Goal: Task Accomplishment & Management: Manage account settings

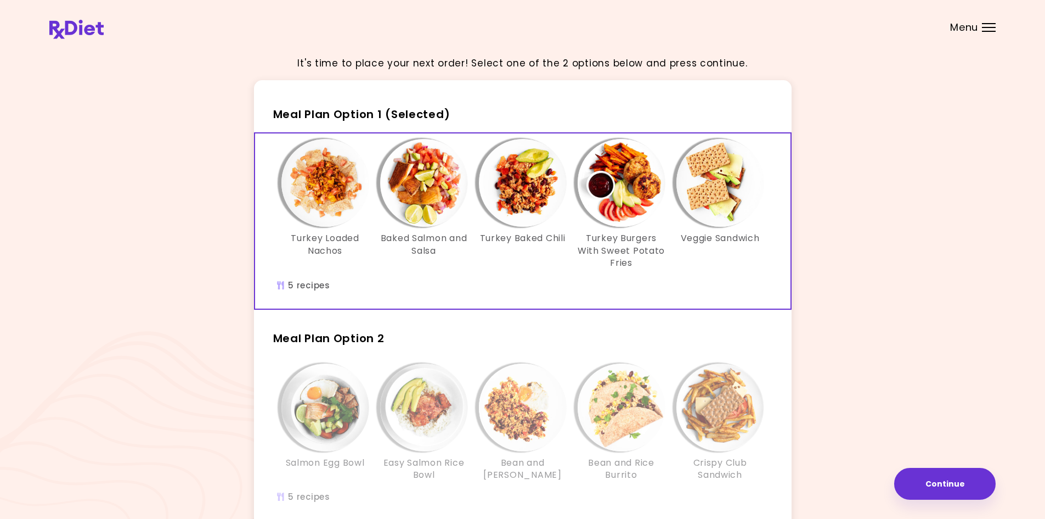
click at [972, 28] on span "Menu" at bounding box center [964, 27] width 28 height 10
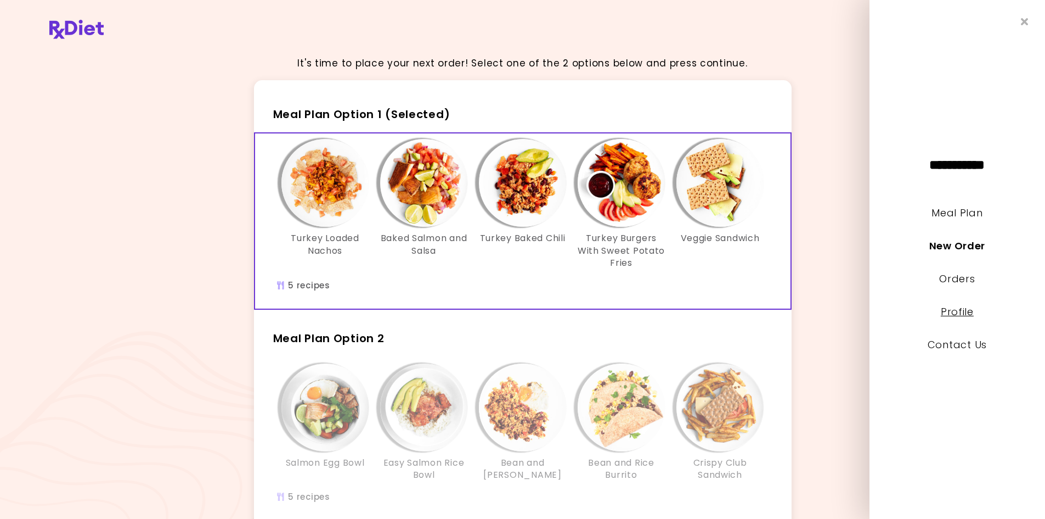
click at [967, 316] on link "Profile" at bounding box center [957, 312] width 33 height 14
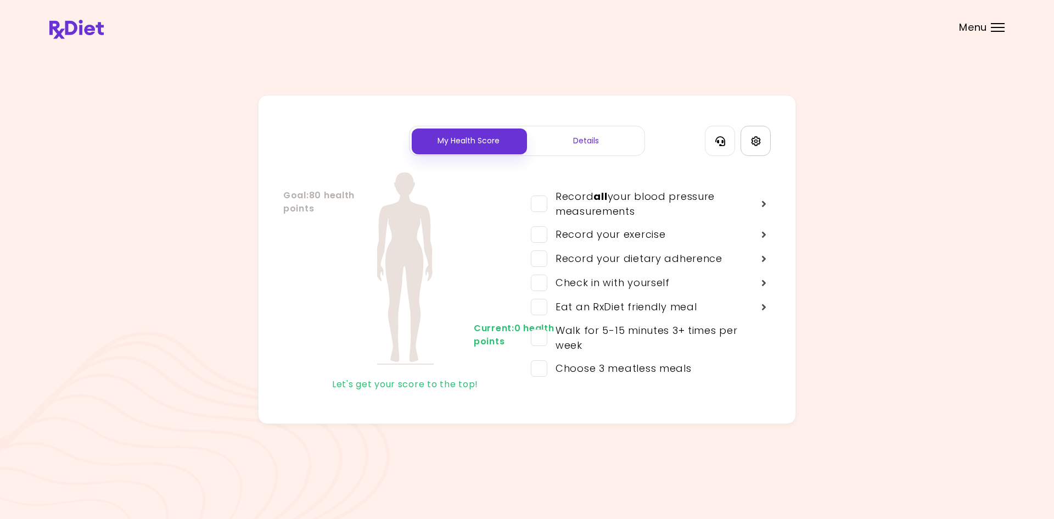
click at [768, 138] on link "Settings" at bounding box center [755, 141] width 30 height 30
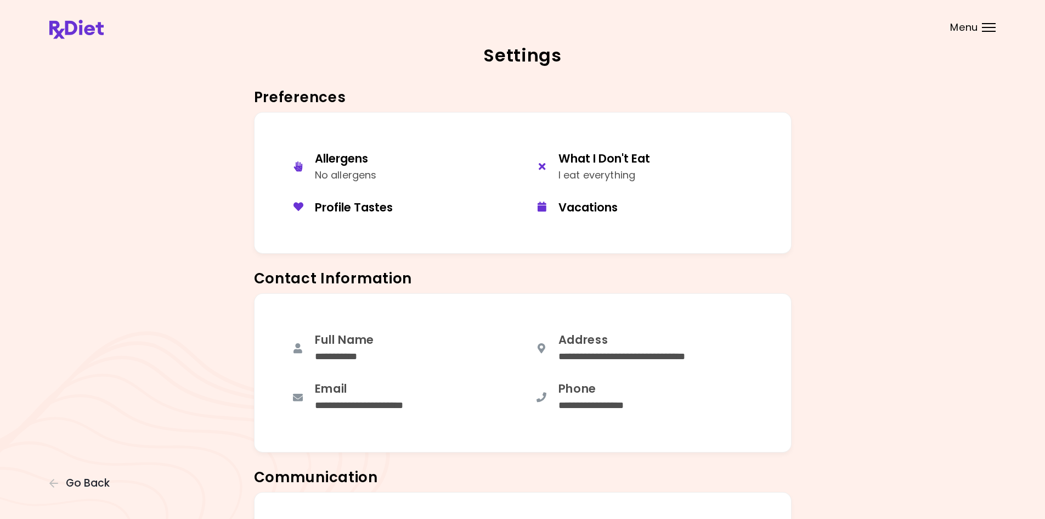
click at [907, 343] on div "**********" at bounding box center [522, 376] width 947 height 167
